Goal: Use online tool/utility: Use online tool/utility

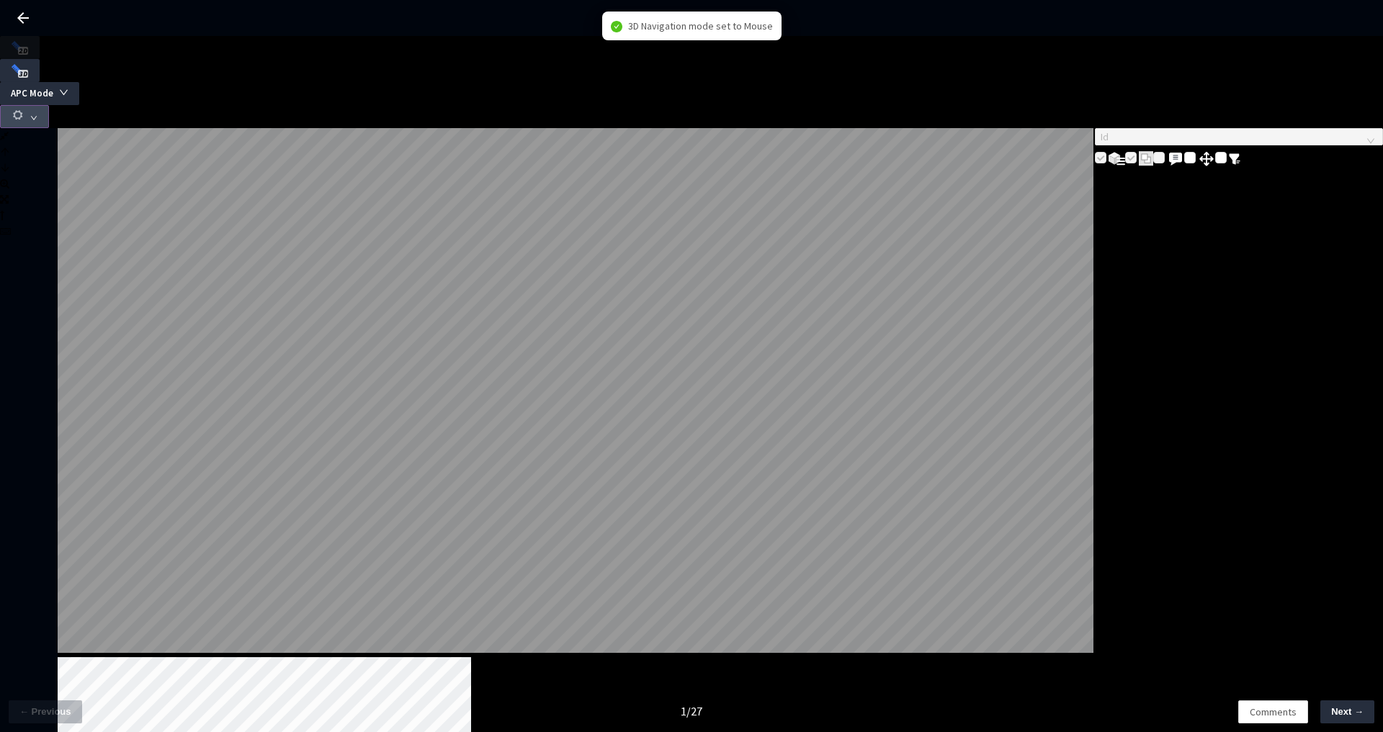
click at [49, 105] on button "button" at bounding box center [24, 116] width 49 height 23
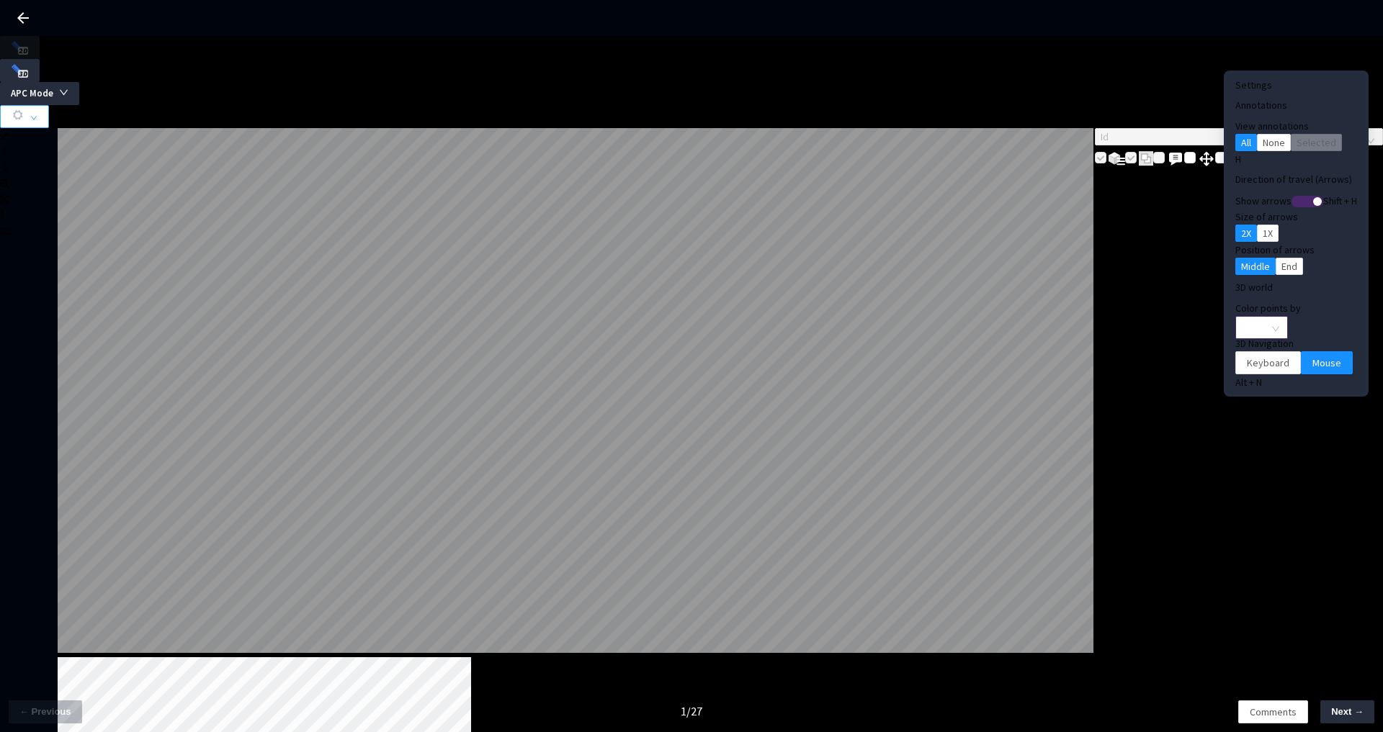
click at [1253, 317] on span "None" at bounding box center [1261, 328] width 35 height 22
click at [1239, 350] on div "Point Intensity" at bounding box center [1238, 341] width 66 height 17
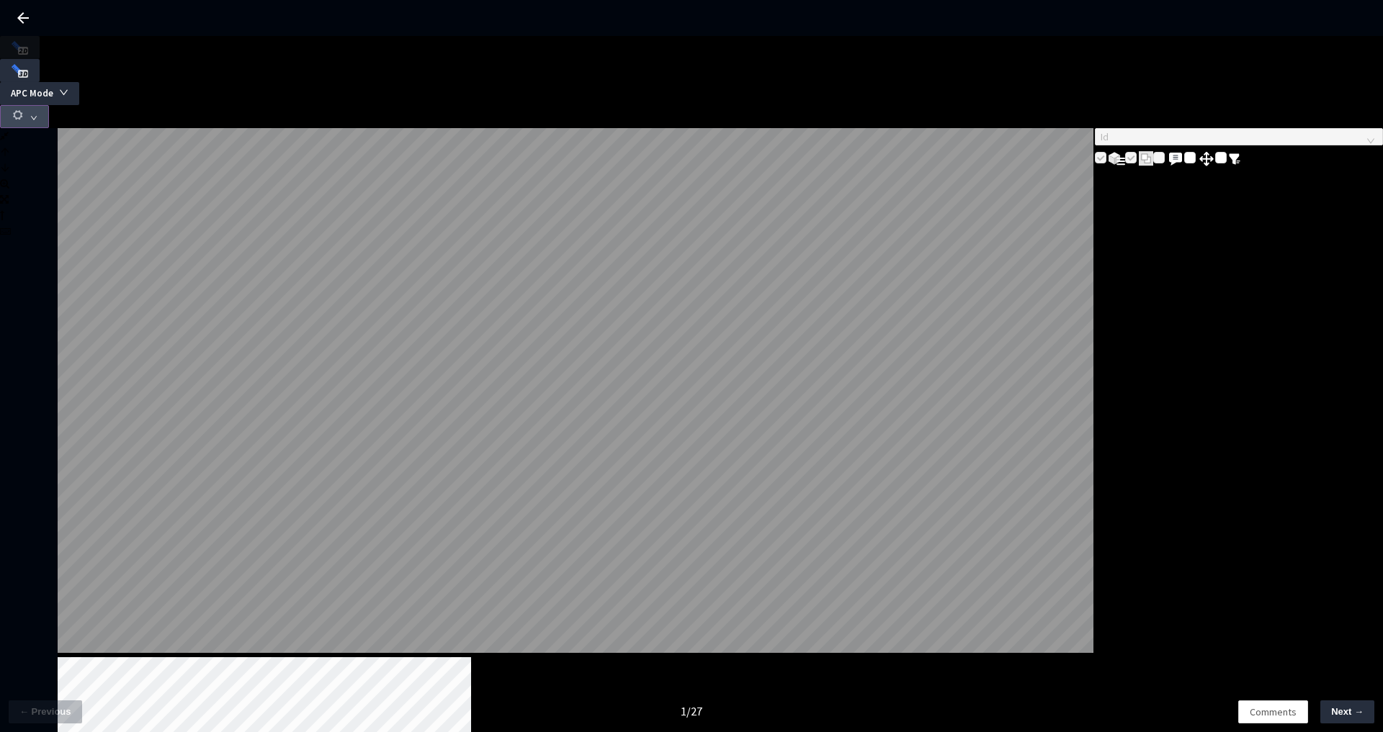
click at [49, 105] on button "button" at bounding box center [24, 116] width 49 height 23
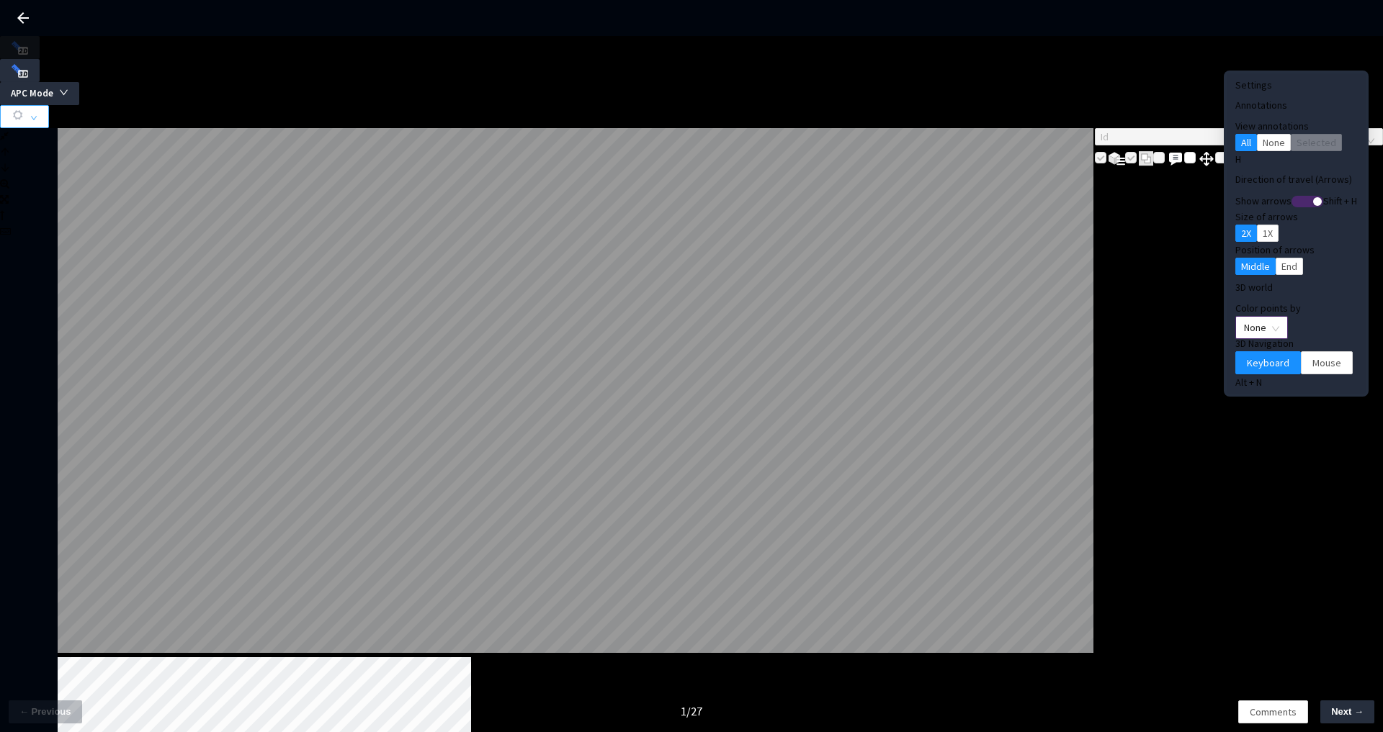
click at [1244, 317] on span "None" at bounding box center [1261, 328] width 35 height 22
click at [1235, 349] on div "Point Intensity" at bounding box center [1238, 341] width 48 height 16
